Goal: Task Accomplishment & Management: Use online tool/utility

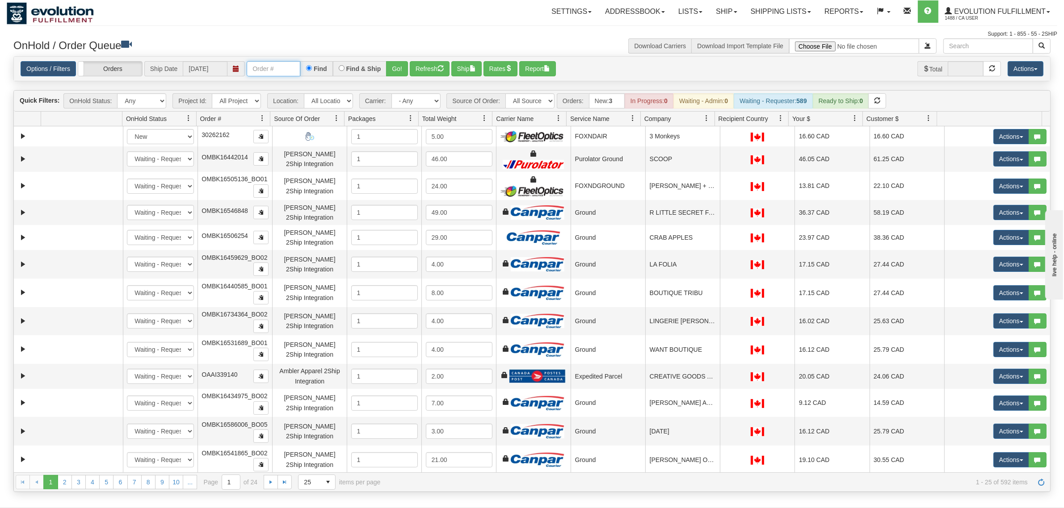
drag, startPoint x: 0, startPoint y: 0, endPoint x: 292, endPoint y: 70, distance: 300.0
click at [292, 70] on input "text" at bounding box center [274, 68] width 54 height 15
click at [397, 68] on button "Go!" at bounding box center [397, 68] width 22 height 15
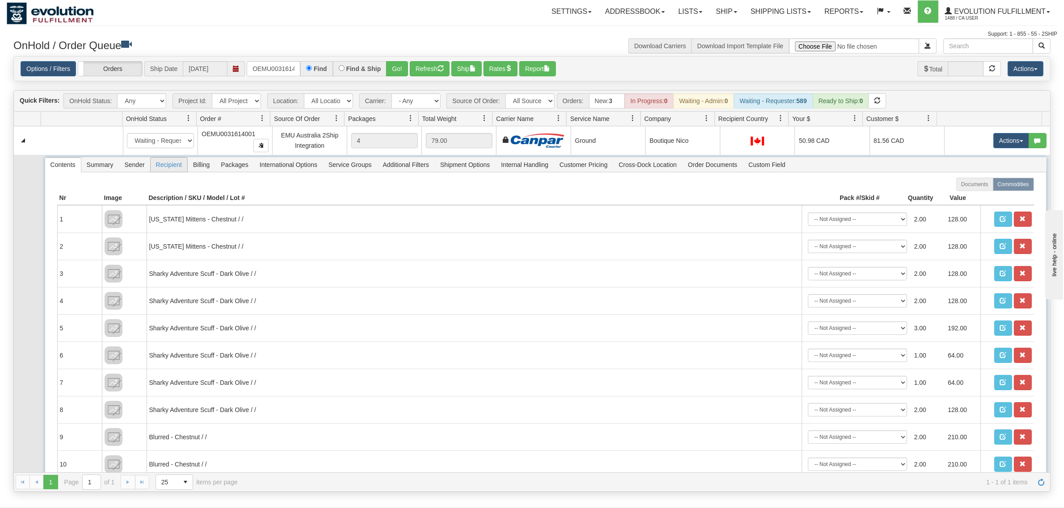
click at [178, 168] on span "Recipient" at bounding box center [169, 165] width 37 height 14
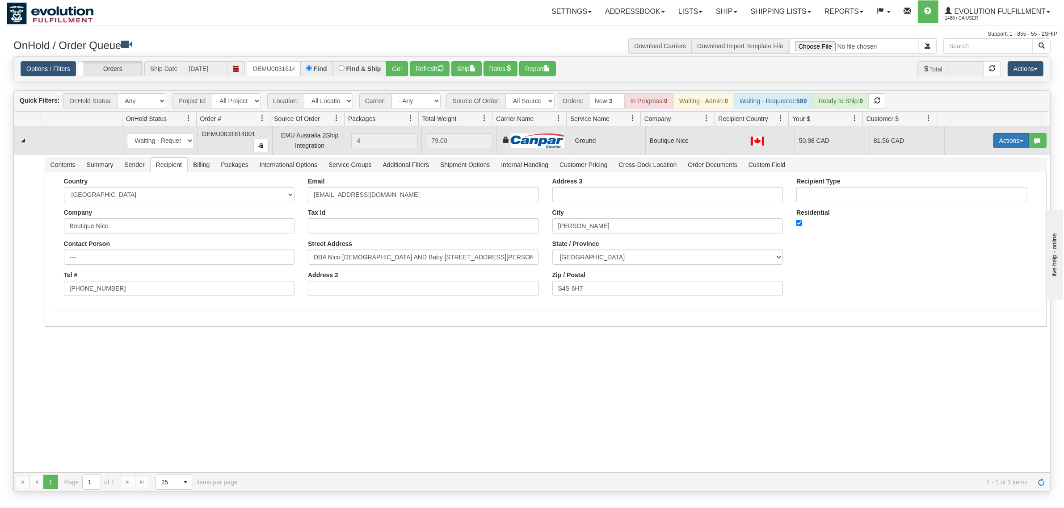
click at [999, 142] on button "Actions" at bounding box center [1011, 140] width 36 height 15
click at [973, 191] on span "Ship" at bounding box center [975, 192] width 19 height 7
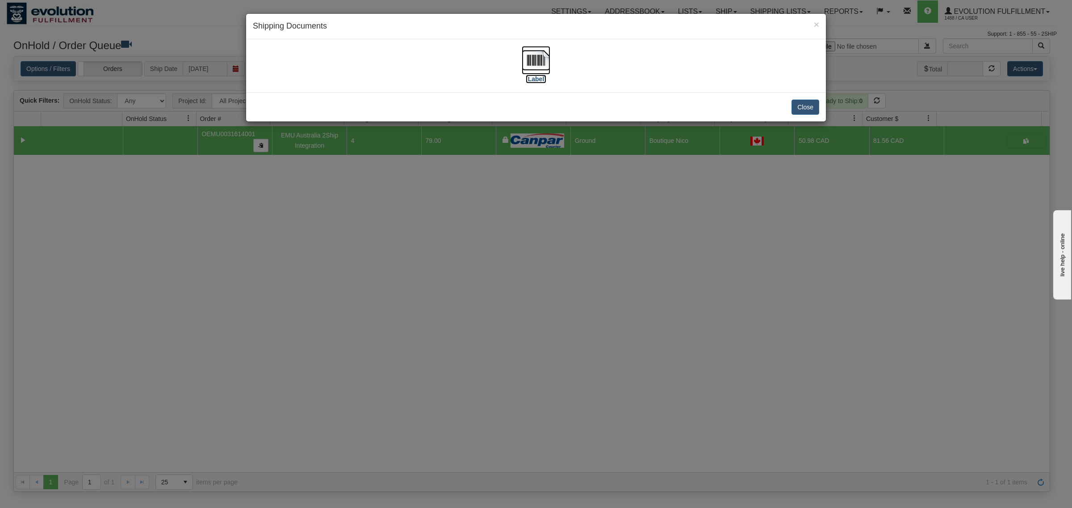
click at [527, 56] on img at bounding box center [536, 60] width 29 height 29
drag, startPoint x: 807, startPoint y: 101, endPoint x: 800, endPoint y: 102, distance: 7.2
click at [807, 101] on button "Close" at bounding box center [806, 107] width 28 height 15
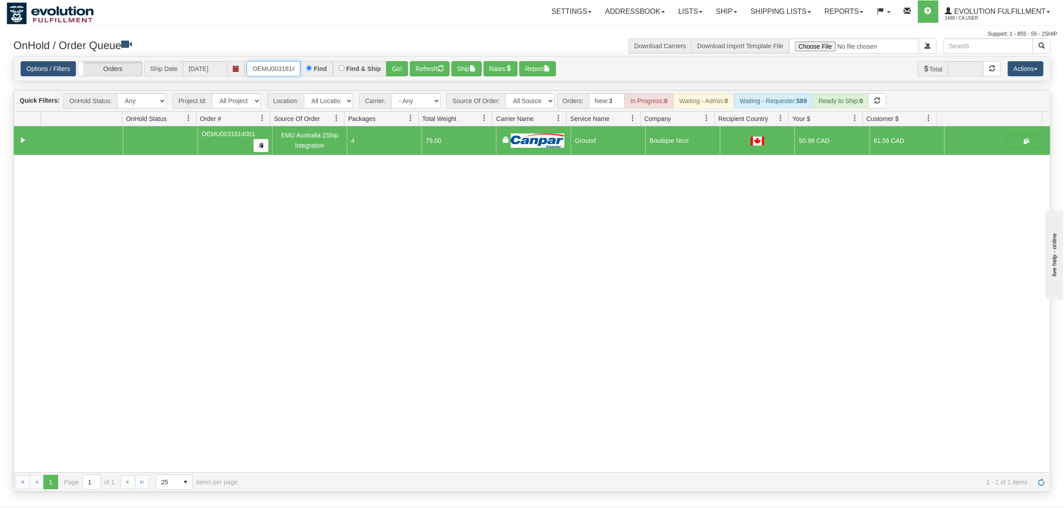
click at [279, 71] on input "OEMU0031614001" at bounding box center [274, 68] width 54 height 15
click at [396, 70] on button "Go!" at bounding box center [397, 68] width 22 height 15
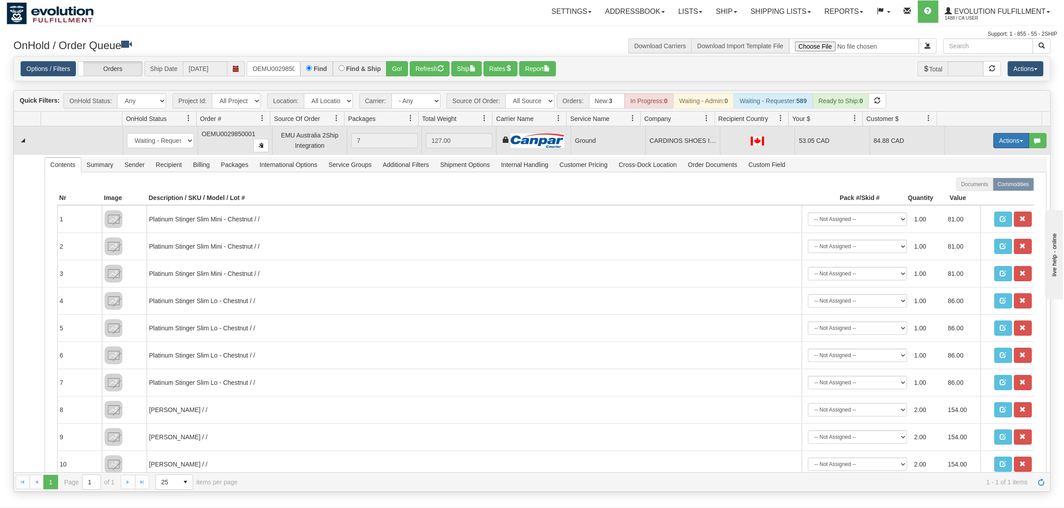
click at [993, 143] on button "Actions" at bounding box center [1011, 140] width 36 height 15
click at [977, 193] on link "Ship" at bounding box center [992, 193] width 71 height 12
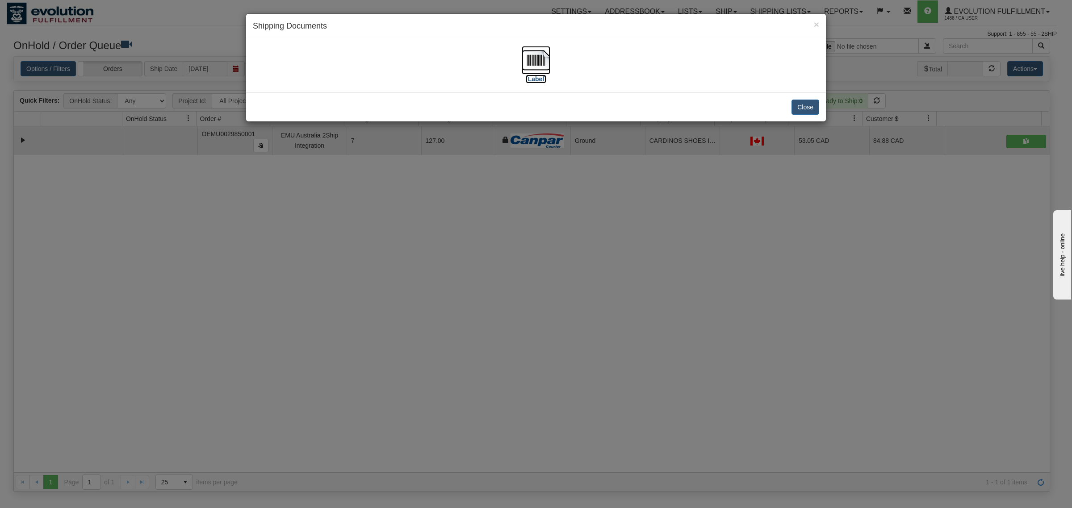
click at [546, 64] on img at bounding box center [536, 60] width 29 height 29
click at [802, 108] on button "Close" at bounding box center [806, 107] width 28 height 15
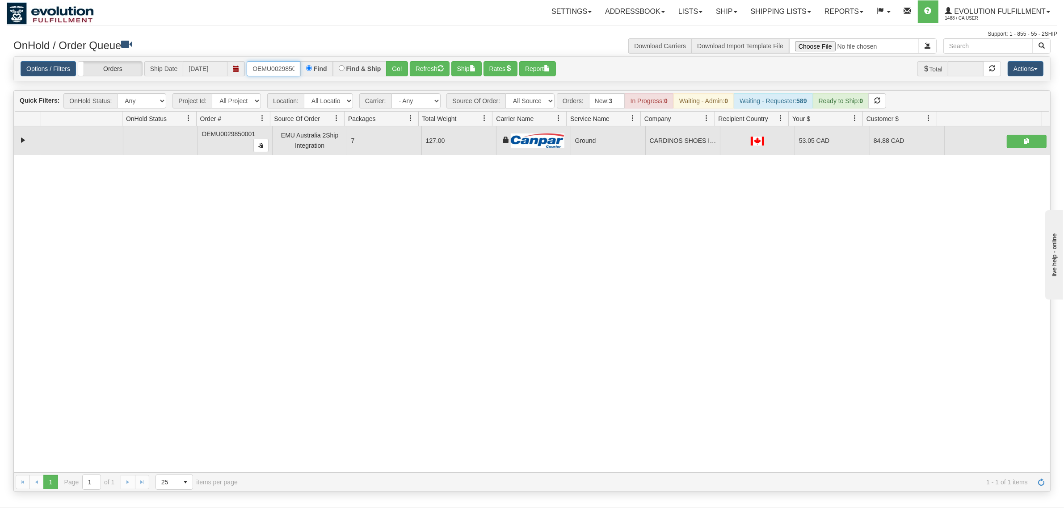
click at [273, 68] on input "OEMU0029850001" at bounding box center [274, 68] width 54 height 15
click at [401, 70] on button "Go!" at bounding box center [397, 68] width 22 height 15
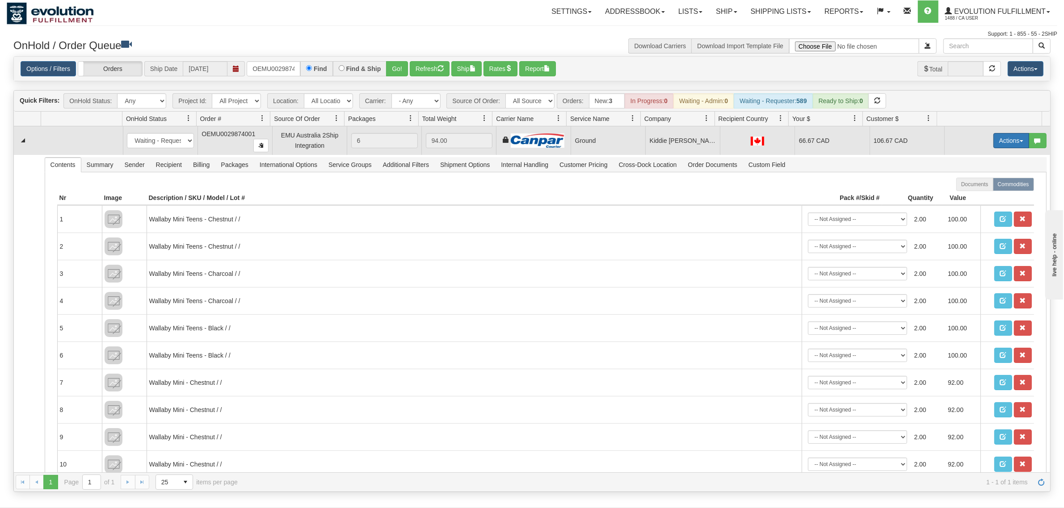
click at [1006, 140] on button "Actions" at bounding box center [1011, 140] width 36 height 15
click at [968, 197] on link "Ship" at bounding box center [992, 193] width 71 height 12
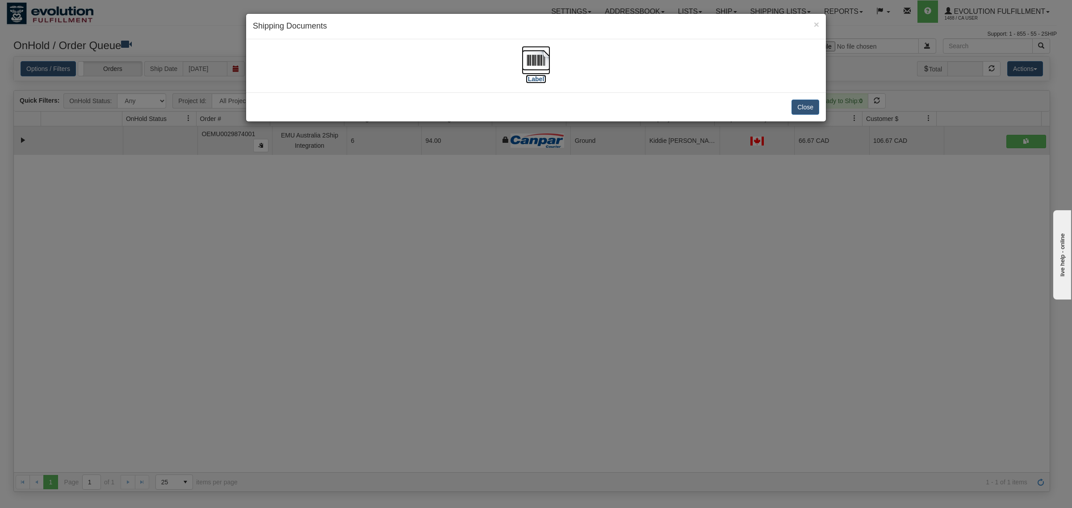
click at [533, 52] on img at bounding box center [536, 60] width 29 height 29
click at [800, 103] on button "Close" at bounding box center [806, 107] width 28 height 15
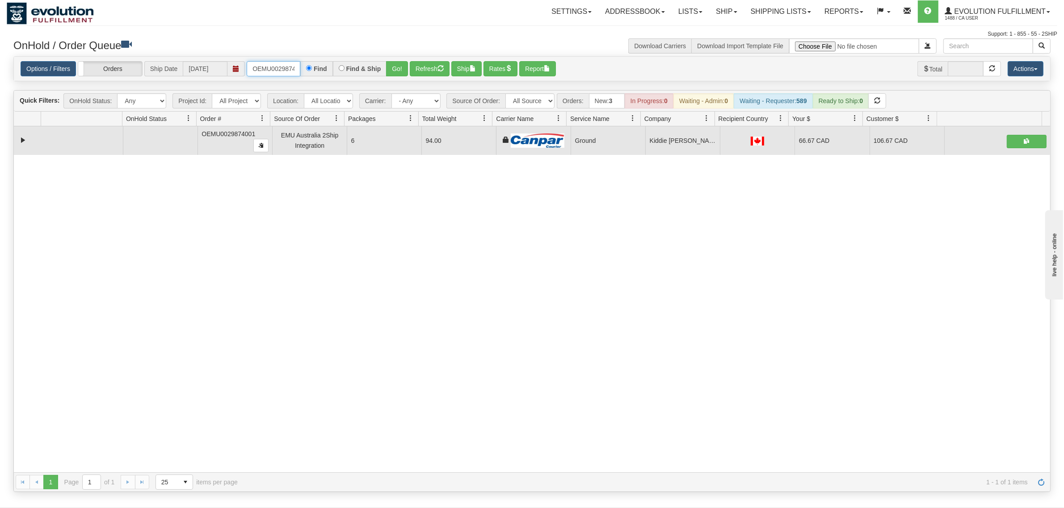
click at [273, 68] on input "OEMU0029874001" at bounding box center [274, 68] width 54 height 15
type input "OEMU0030154001"
click at [400, 73] on button "Go!" at bounding box center [397, 68] width 22 height 15
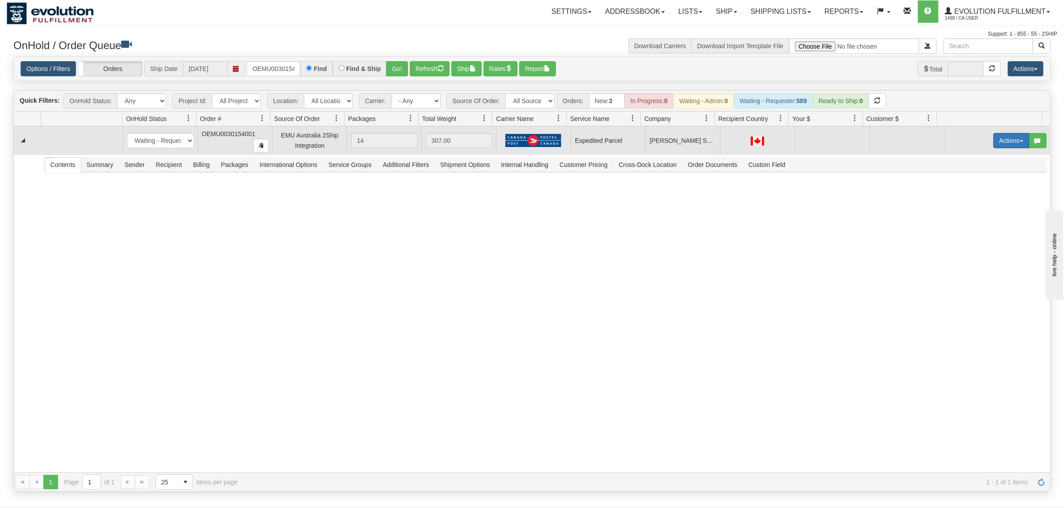
click at [993, 143] on button "Actions" at bounding box center [1011, 140] width 36 height 15
click at [980, 180] on span "Rate All Services" at bounding box center [993, 180] width 54 height 7
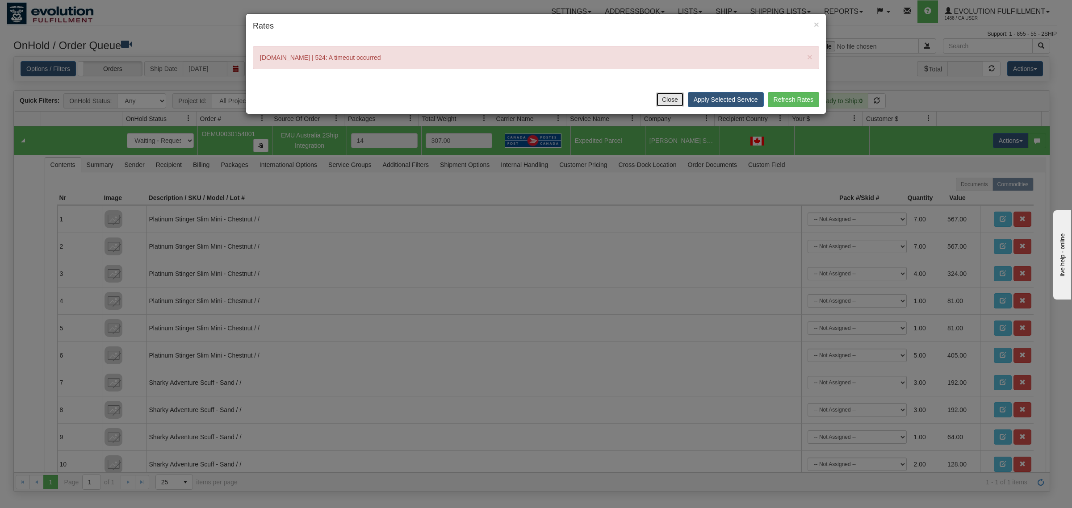
click at [664, 101] on button "Close" at bounding box center [670, 99] width 28 height 15
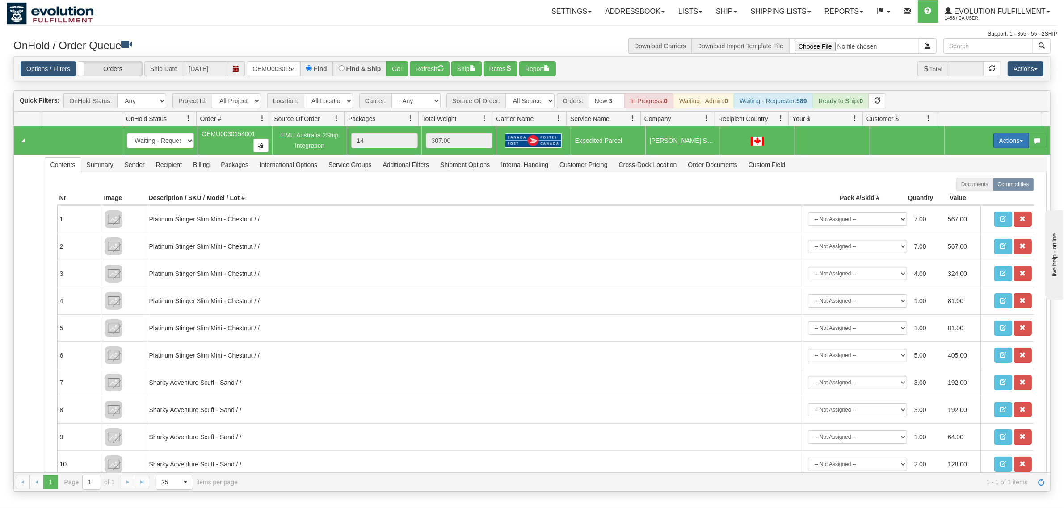
click at [1006, 141] on button "Actions" at bounding box center [1011, 140] width 36 height 15
click at [970, 183] on span "Rate All Services" at bounding box center [993, 180] width 54 height 7
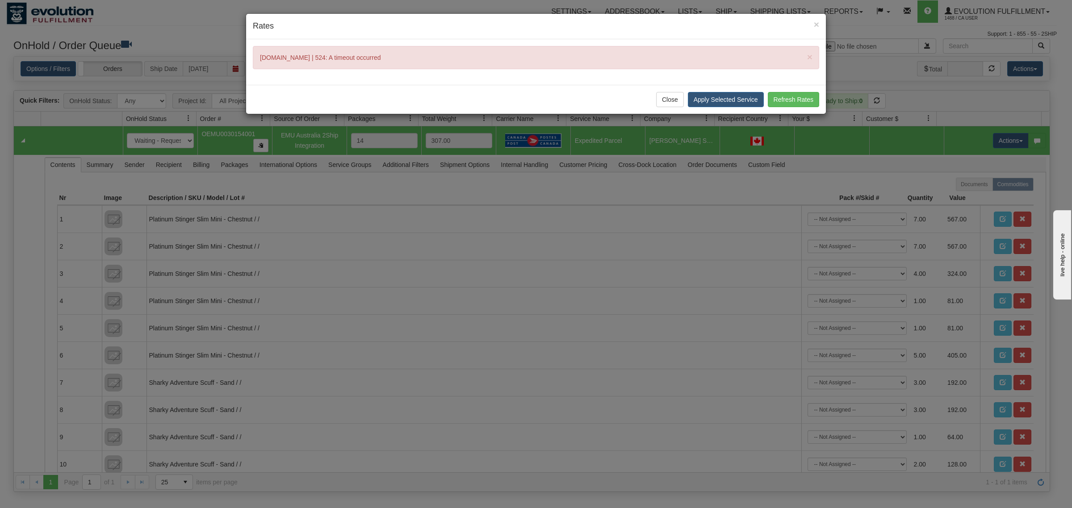
drag, startPoint x: 821, startPoint y: 23, endPoint x: 863, endPoint y: 8, distance: 44.2
click at [823, 23] on div "× Rates" at bounding box center [536, 26] width 580 height 25
click at [821, 21] on div "× Rates" at bounding box center [536, 26] width 580 height 25
click at [818, 23] on span "×" at bounding box center [816, 24] width 5 height 10
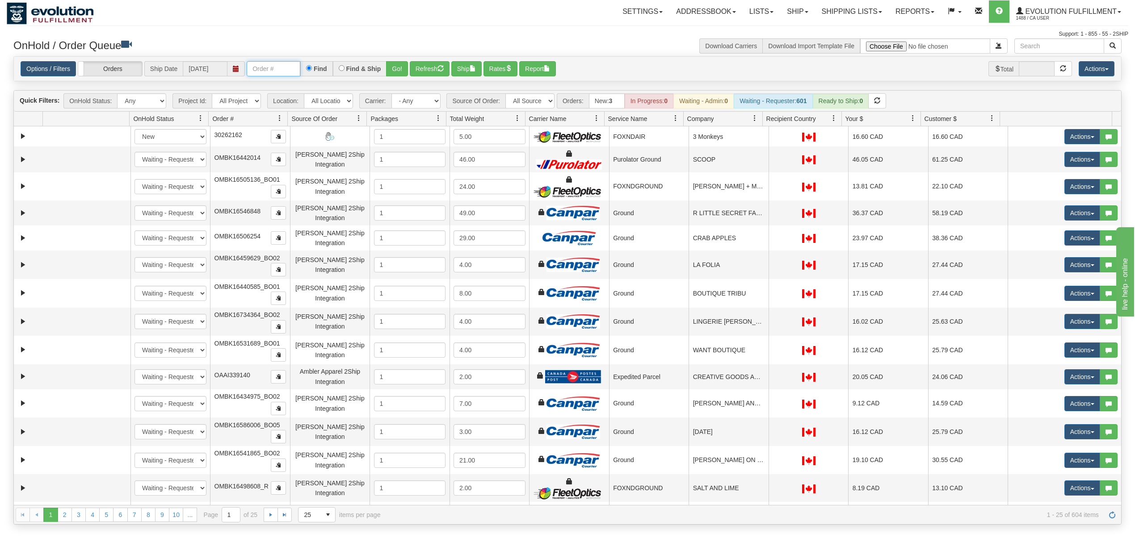
click at [283, 67] on input "text" at bounding box center [274, 68] width 54 height 15
type input "OEMU0030154001"
click at [398, 67] on button "Go!" at bounding box center [397, 68] width 22 height 15
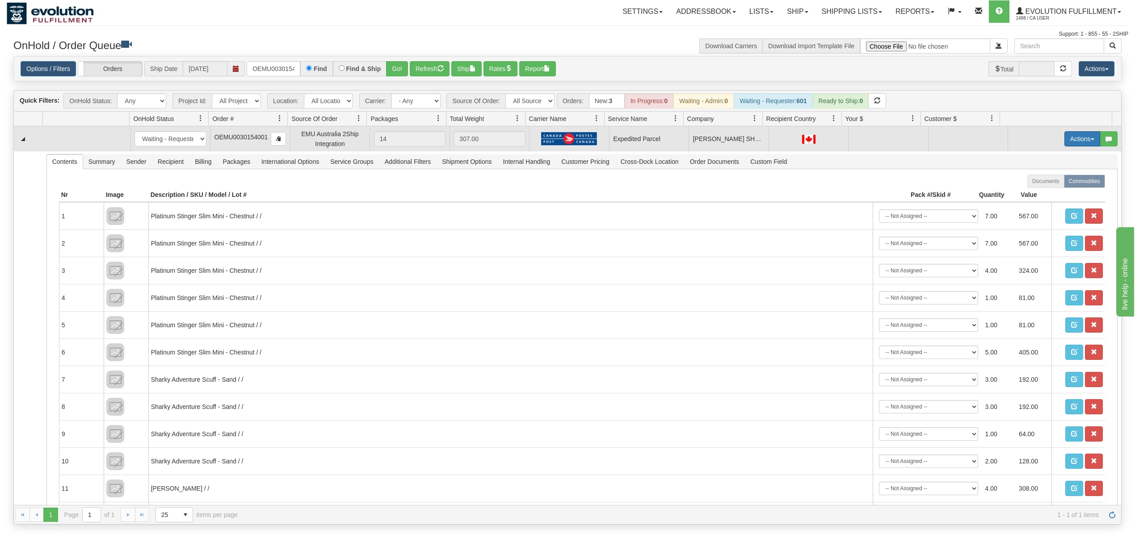
click at [1075, 147] on button "Actions" at bounding box center [1082, 138] width 36 height 15
click at [1041, 185] on link "Rate All Services" at bounding box center [1063, 179] width 71 height 12
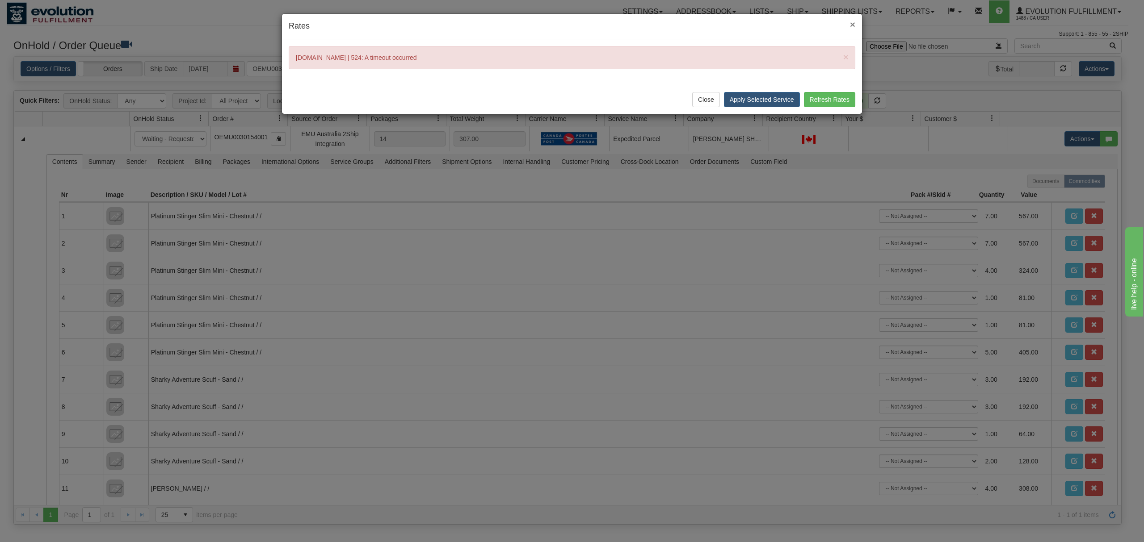
click at [851, 21] on span "×" at bounding box center [852, 24] width 5 height 10
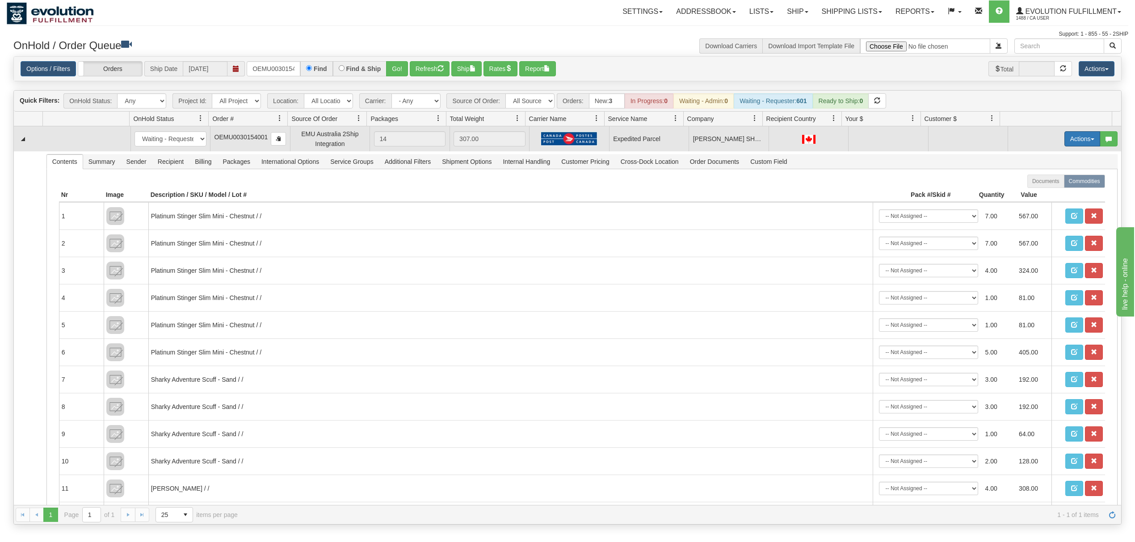
click at [1066, 141] on button "Actions" at bounding box center [1082, 138] width 36 height 15
click at [1055, 151] on ul "Open Refresh Rates Rate All Services Ship Delete Edit Items" at bounding box center [1064, 184] width 72 height 75
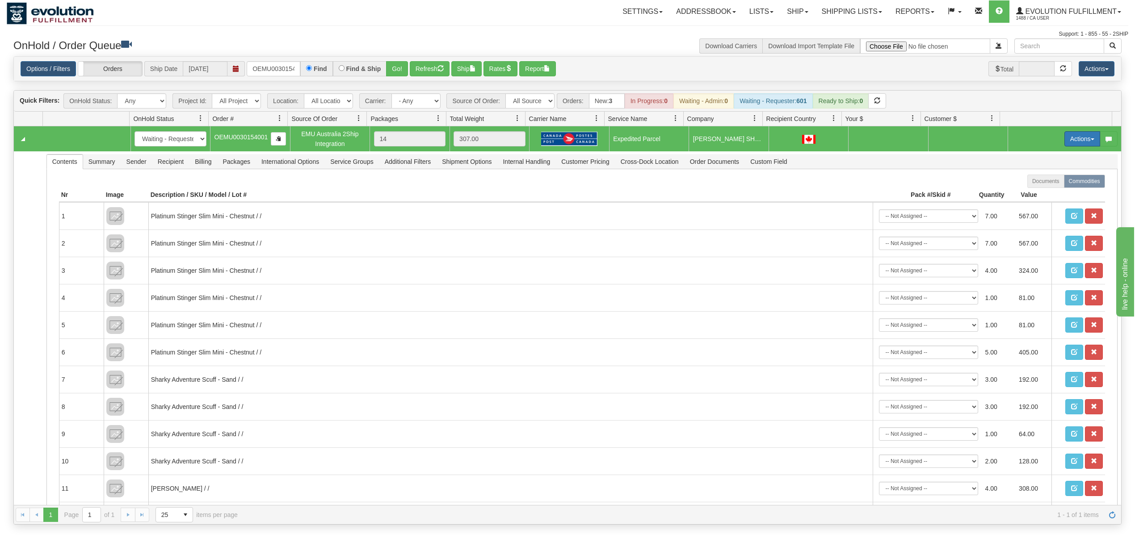
click at [1066, 140] on button "Actions" at bounding box center [1082, 138] width 36 height 15
click at [1051, 161] on link "Open" at bounding box center [1063, 156] width 71 height 12
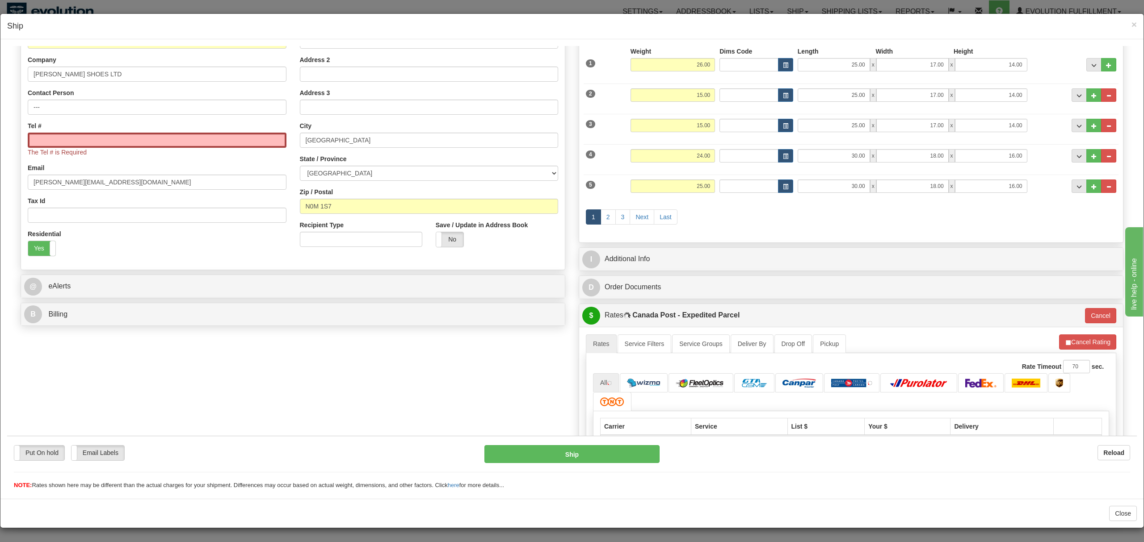
scroll to position [179, 0]
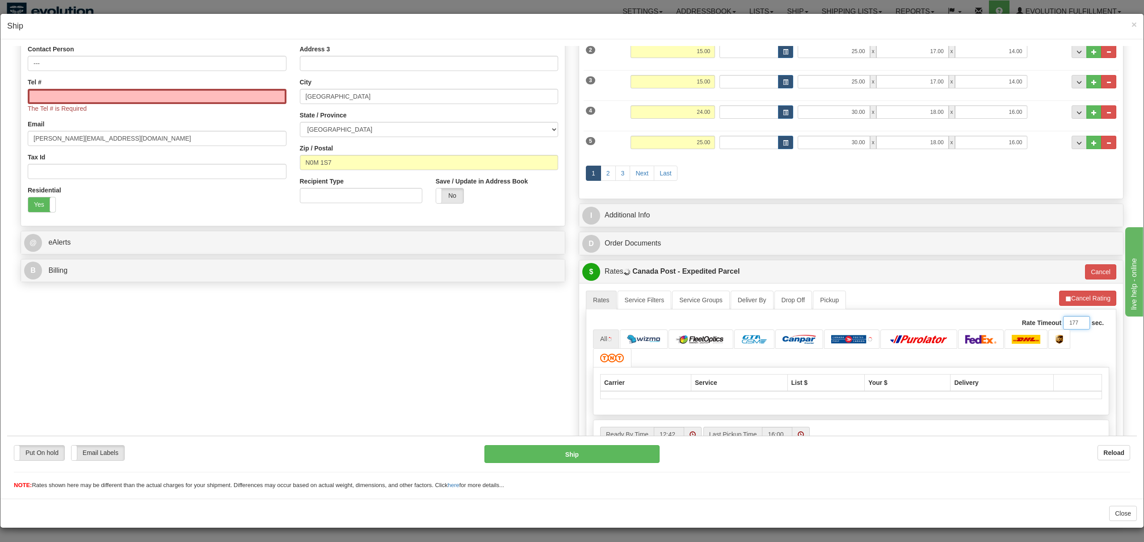
type input "177"
click at [1072, 323] on input "177" at bounding box center [1076, 322] width 27 height 13
click at [124, 101] on input "Tel #" at bounding box center [157, 95] width 259 height 15
type input "6049402228"
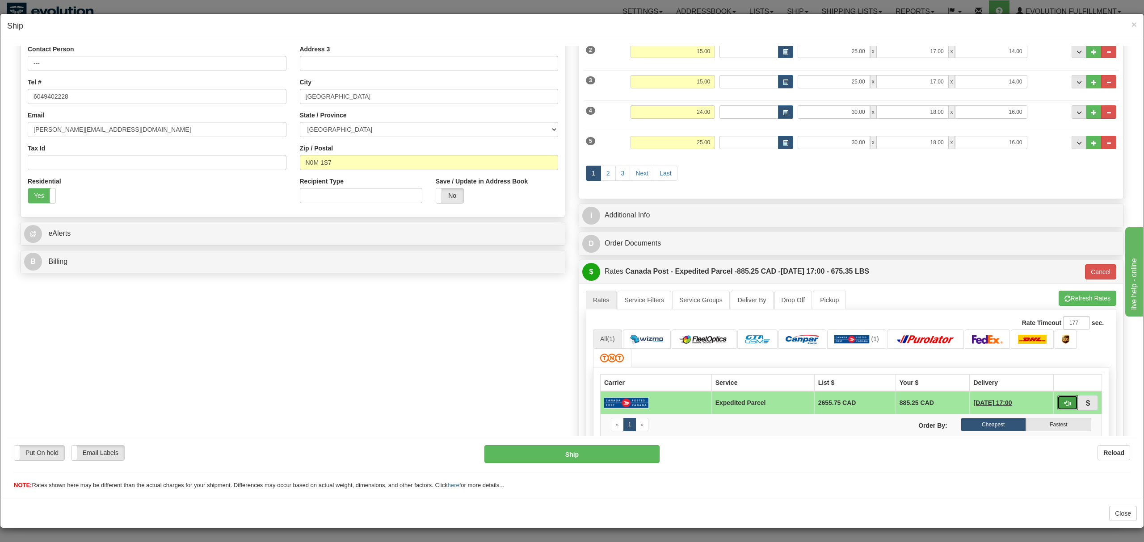
click at [1064, 405] on span "button" at bounding box center [1067, 403] width 6 height 6
click at [1134, 21] on span "×" at bounding box center [1133, 24] width 5 height 10
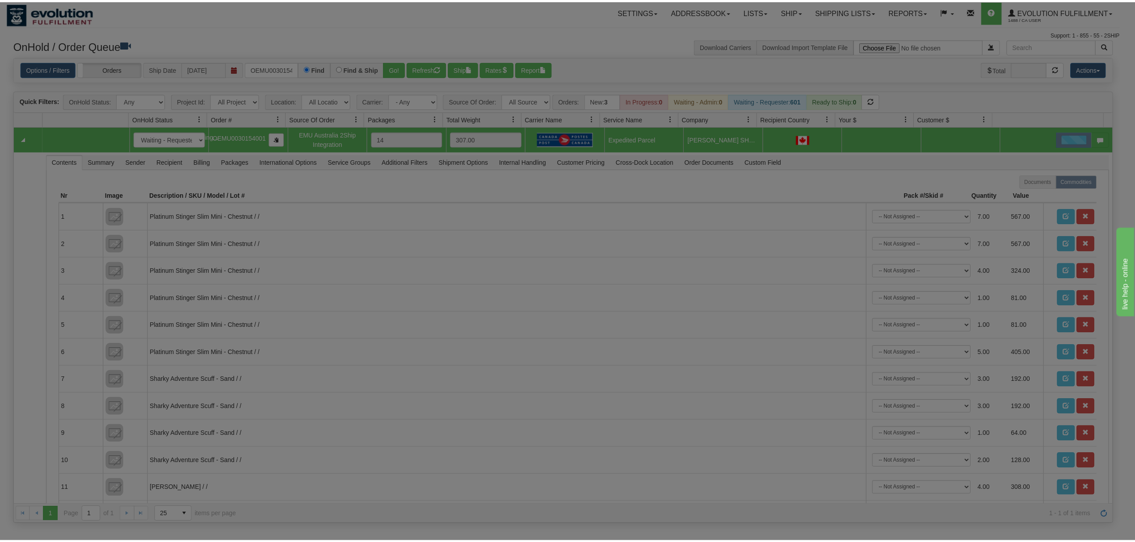
scroll to position [0, 0]
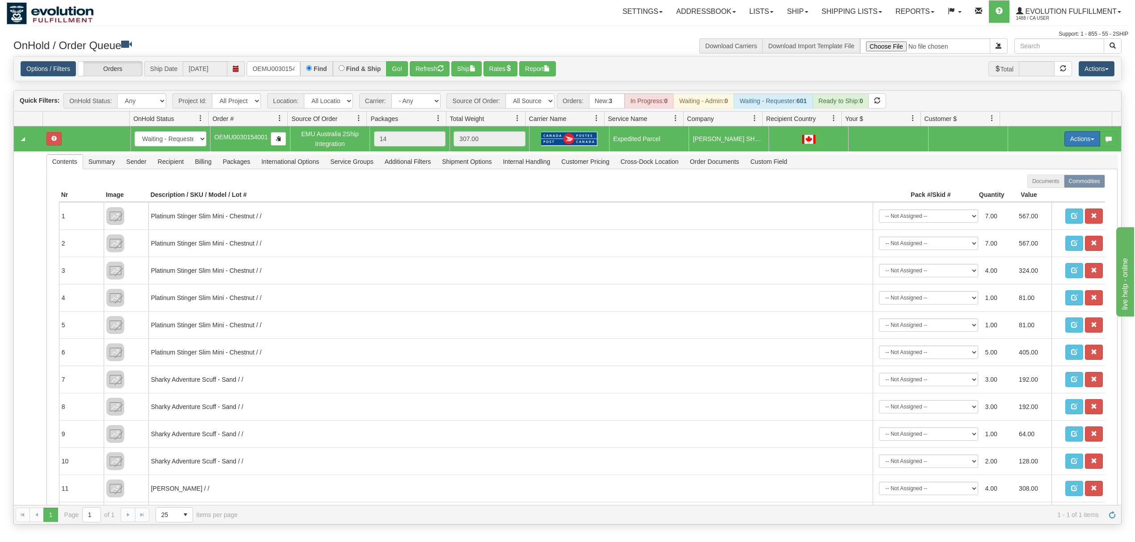
click at [1064, 139] on button "Actions" at bounding box center [1082, 138] width 36 height 15
click at [1050, 176] on link "Rate All Services" at bounding box center [1063, 179] width 71 height 12
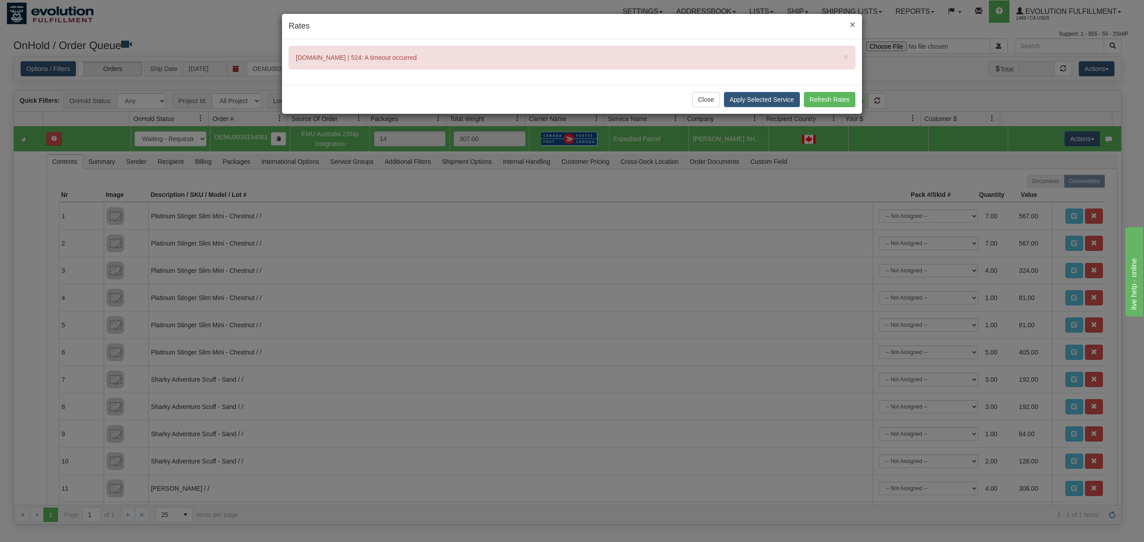
click at [850, 25] on span "×" at bounding box center [852, 24] width 5 height 10
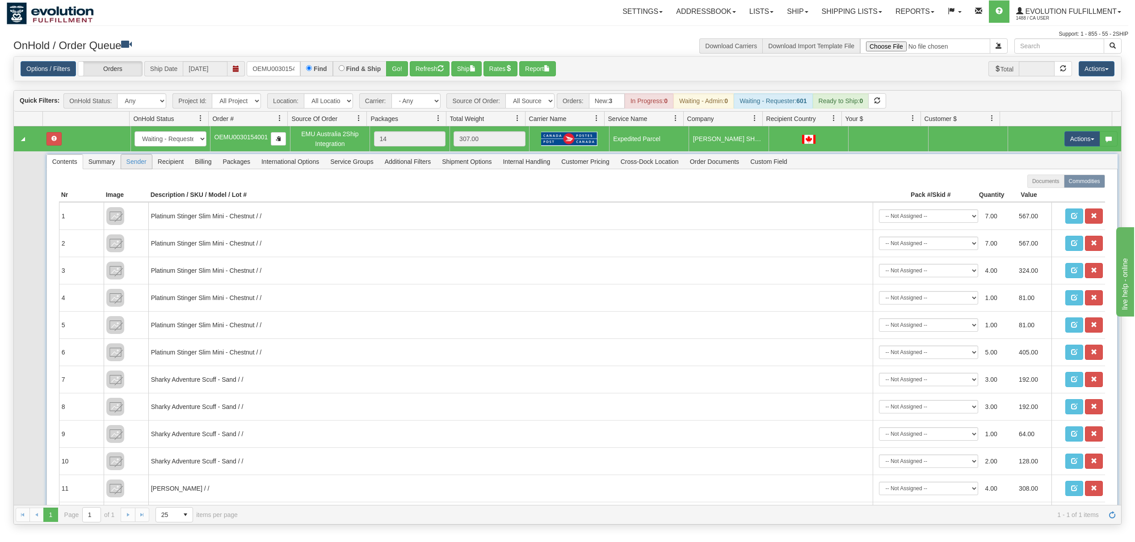
click at [134, 162] on span "Sender" at bounding box center [136, 162] width 31 height 14
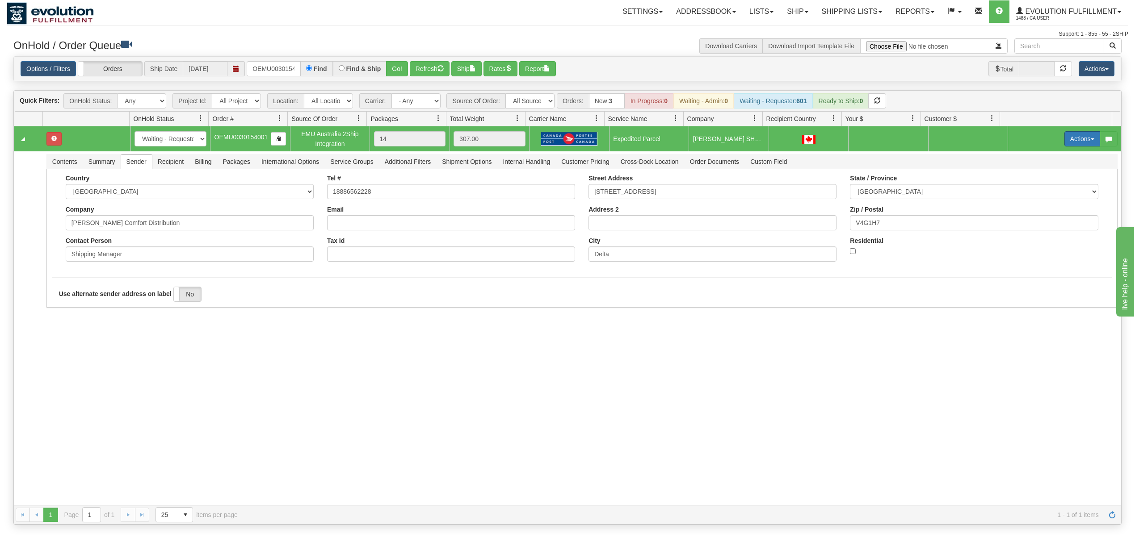
click at [1071, 141] on button "Actions" at bounding box center [1082, 138] width 36 height 15
click at [1057, 156] on link "Open" at bounding box center [1063, 156] width 71 height 12
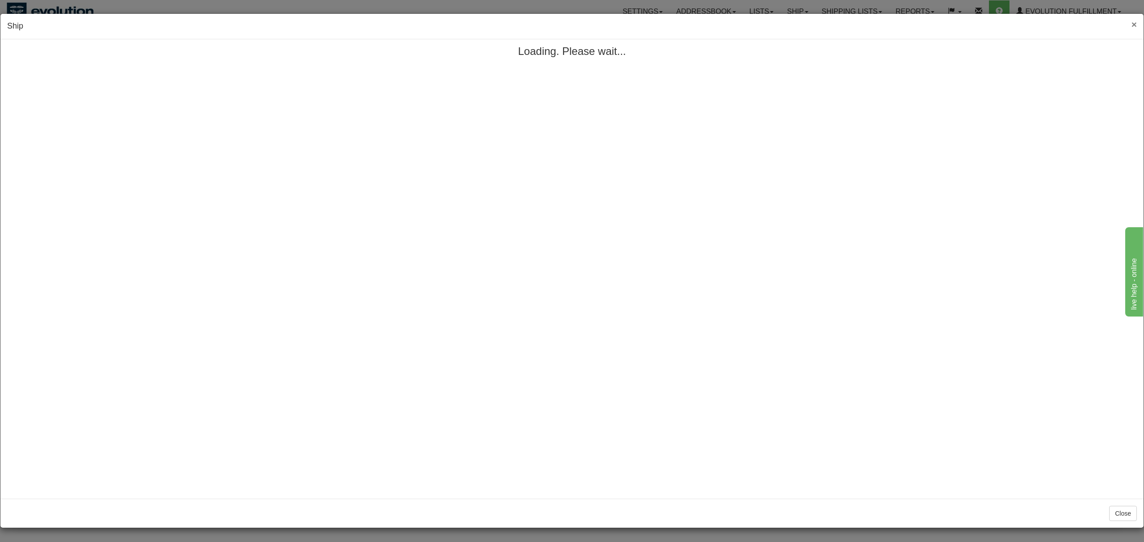
click at [1134, 24] on span "×" at bounding box center [1133, 24] width 5 height 10
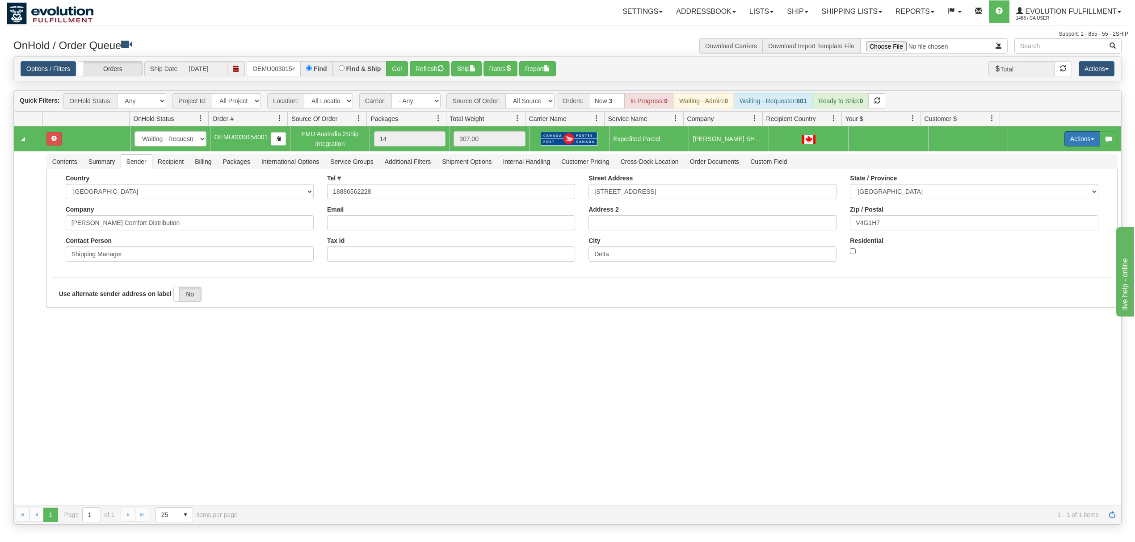
click at [1075, 138] on button "Actions" at bounding box center [1082, 138] width 36 height 15
click at [1062, 169] on span "Refresh Rates" at bounding box center [1060, 167] width 46 height 7
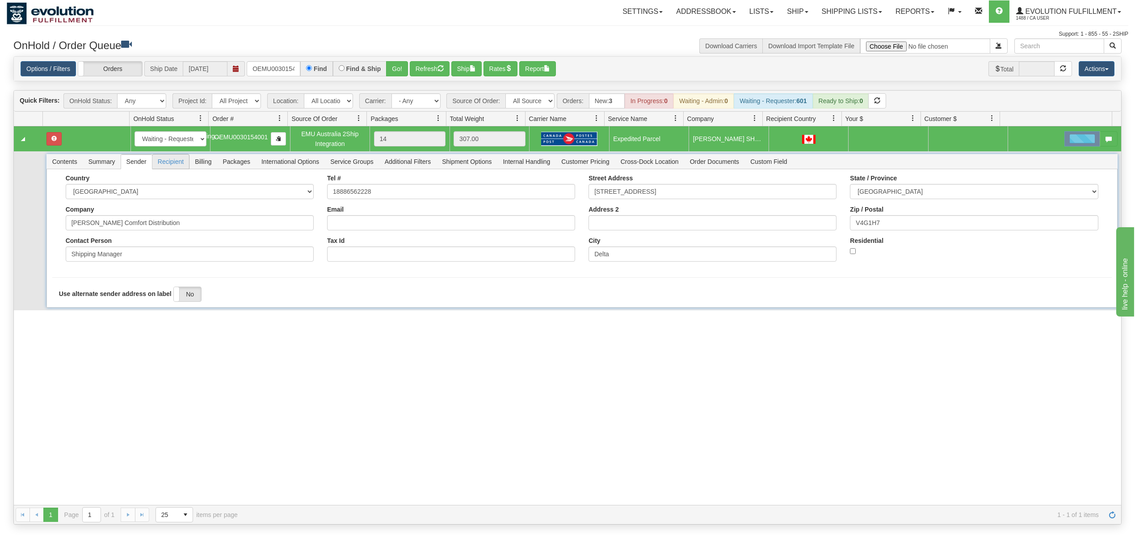
click at [158, 161] on span "Recipient" at bounding box center [170, 162] width 37 height 14
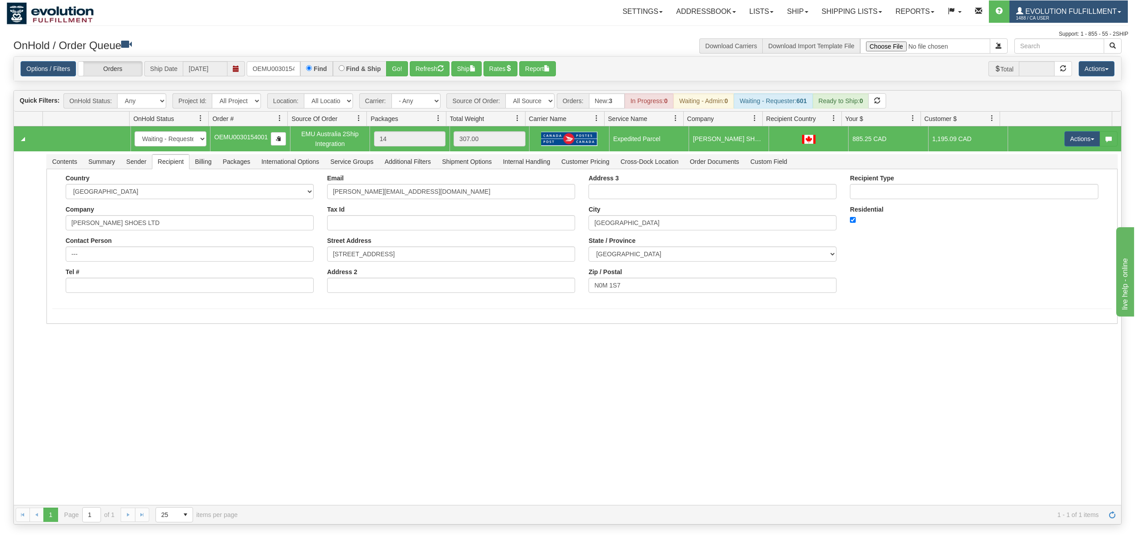
click at [1046, 13] on span "Evolution Fulfillment" at bounding box center [1069, 12] width 93 height 8
click at [1056, 55] on span "LOG OUT" at bounding box center [1068, 54] width 28 height 7
